Goal: Information Seeking & Learning: Learn about a topic

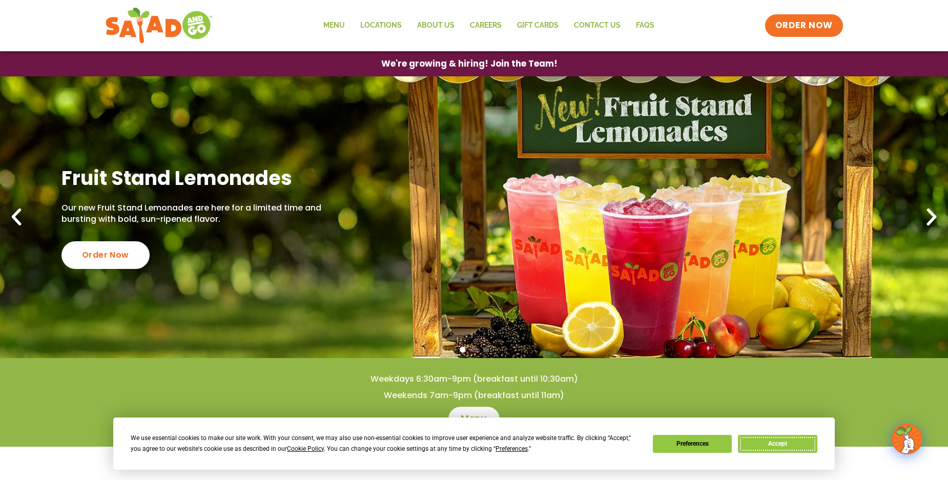
click at [782, 445] on button "Accept" at bounding box center [777, 444] width 79 height 18
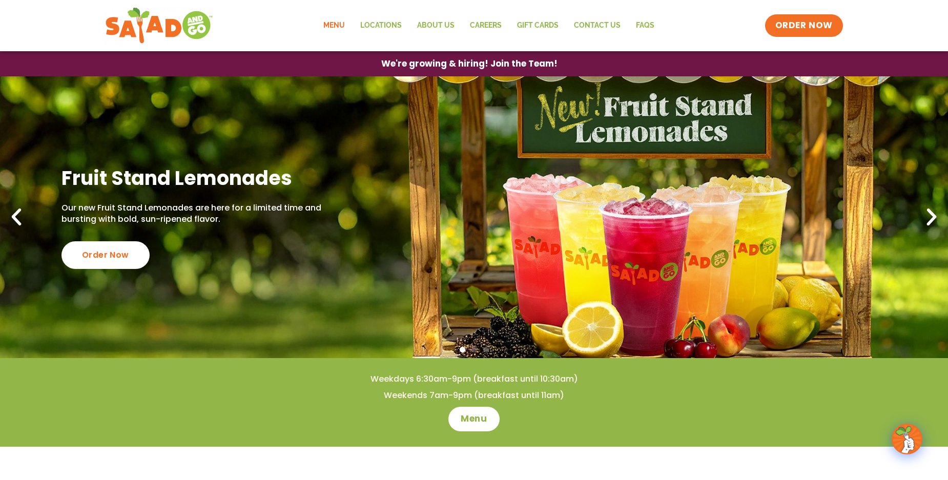
click at [343, 22] on link "Menu" at bounding box center [334, 26] width 37 height 24
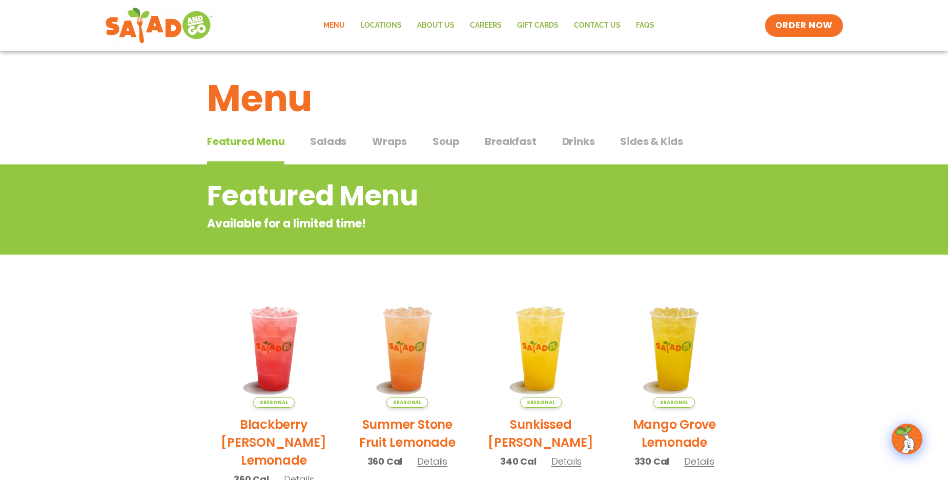
click at [330, 140] on span "Salads" at bounding box center [328, 141] width 36 height 15
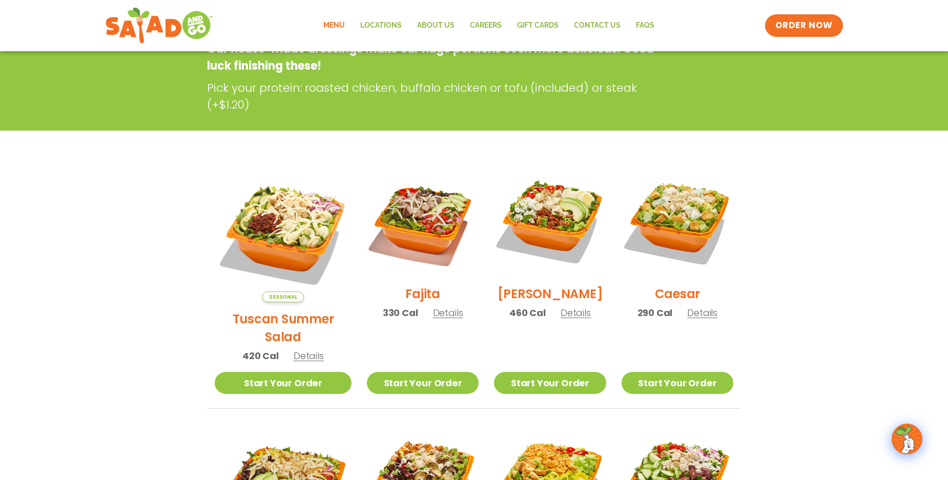
scroll to position [205, 0]
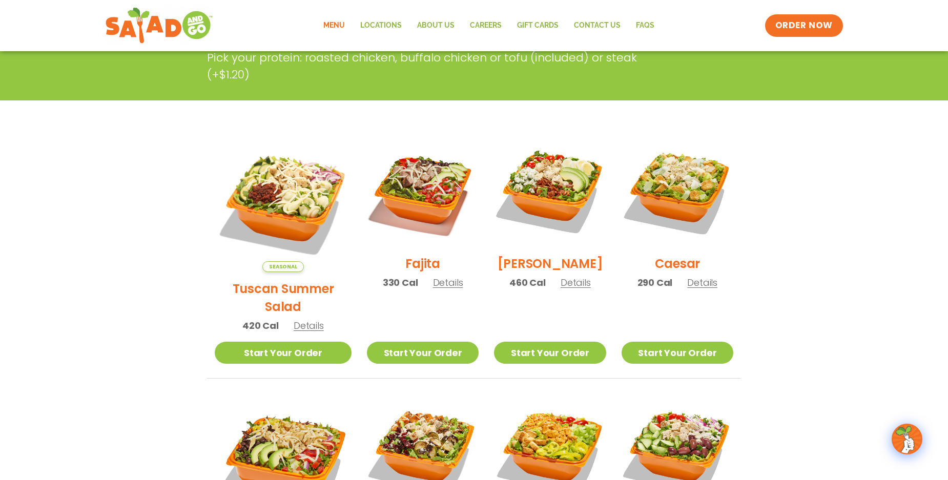
click at [435, 289] on span "Details" at bounding box center [448, 282] width 30 height 13
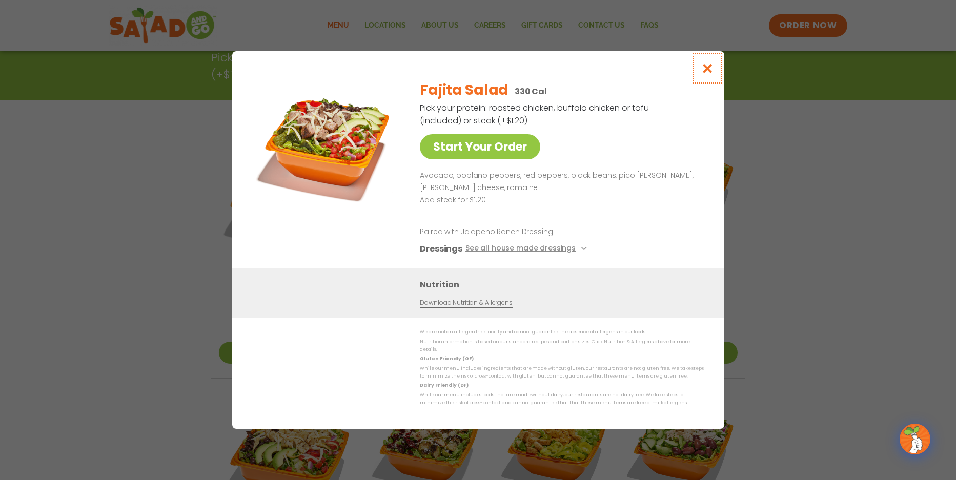
click at [707, 74] on icon "Close modal" at bounding box center [707, 68] width 13 height 11
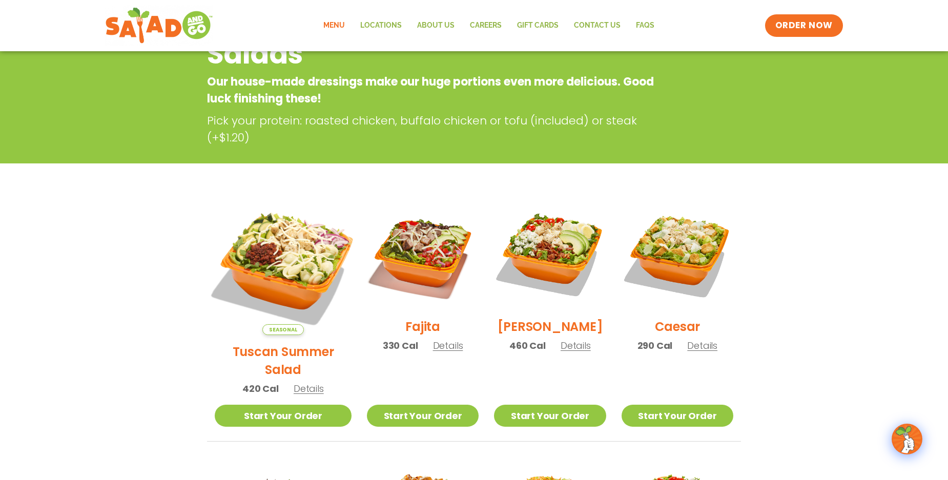
scroll to position [51, 0]
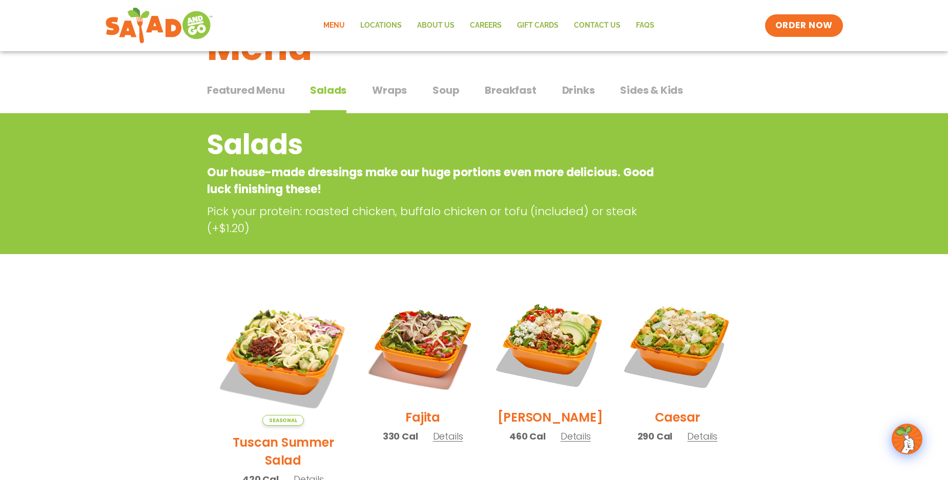
click at [397, 94] on span "Wraps" at bounding box center [389, 90] width 35 height 15
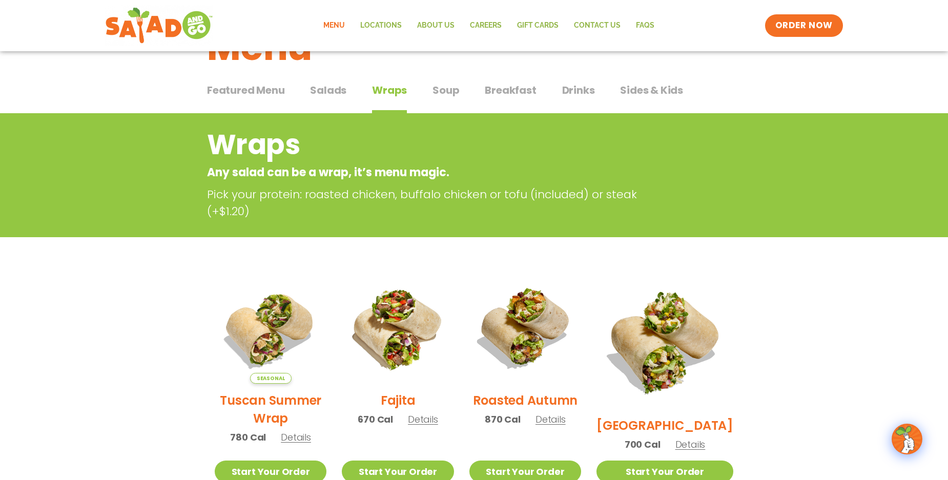
click at [450, 91] on span "Soup" at bounding box center [446, 90] width 27 height 15
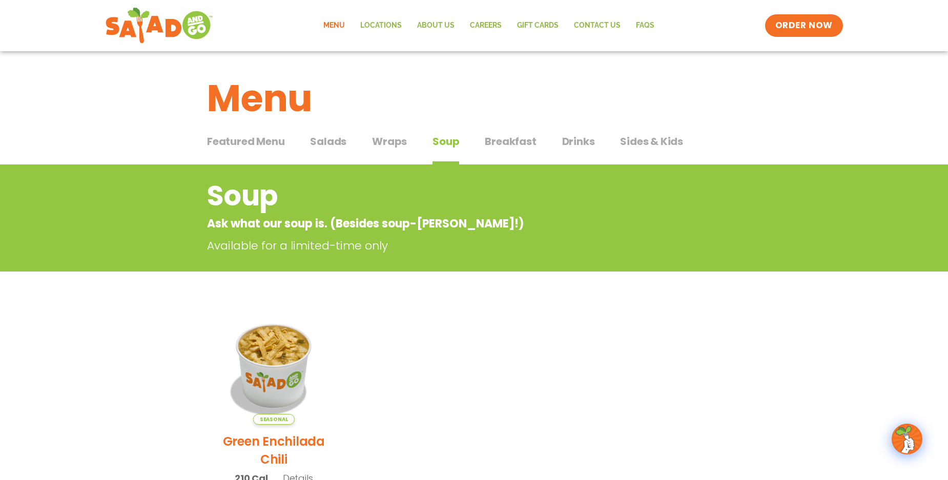
click at [392, 144] on span "Wraps" at bounding box center [389, 141] width 35 height 15
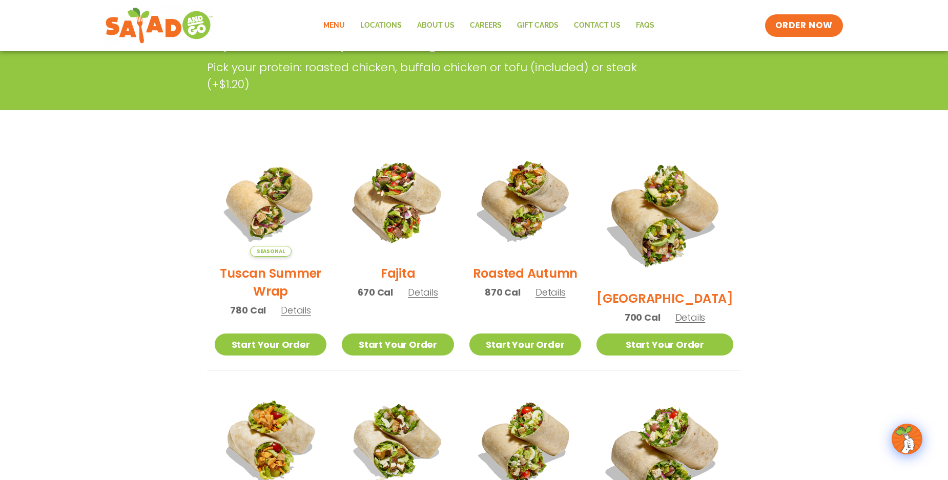
scroll to position [154, 0]
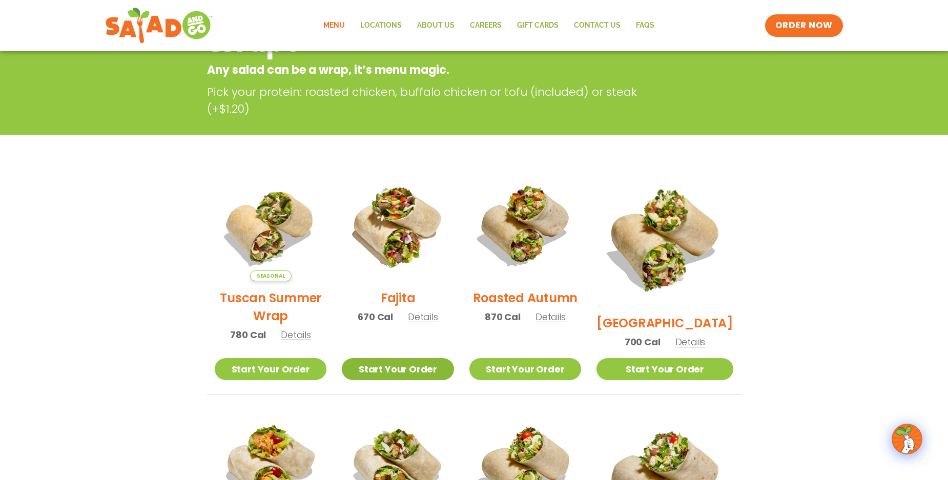
click at [419, 366] on link "Start Your Order" at bounding box center [398, 369] width 112 height 22
